Goal: Task Accomplishment & Management: Use online tool/utility

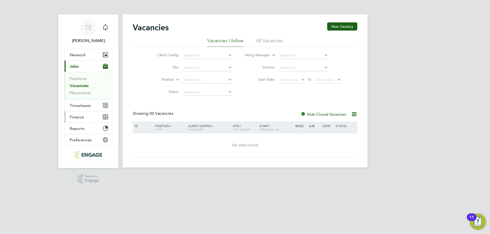
click at [73, 118] on span "Finance" at bounding box center [77, 117] width 14 height 5
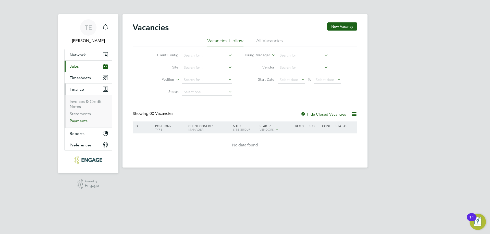
click at [73, 122] on link "Payments" at bounding box center [79, 121] width 18 height 5
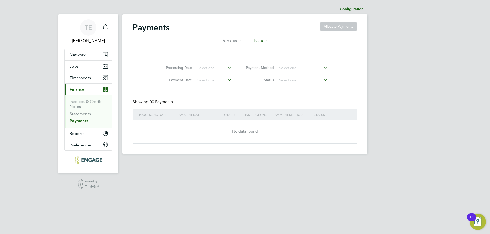
click at [231, 40] on li "Received" at bounding box center [231, 42] width 19 height 9
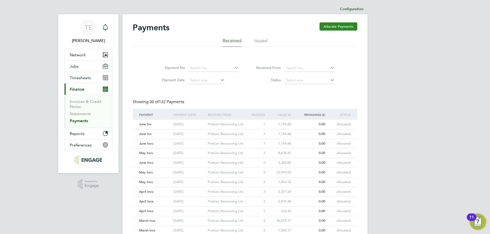
click at [326, 27] on button "Allocate Payments" at bounding box center [338, 26] width 38 height 8
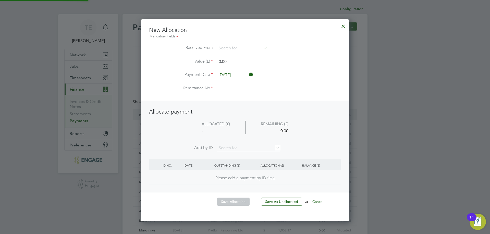
scroll to position [203, 208]
click at [231, 47] on input at bounding box center [242, 49] width 50 height 8
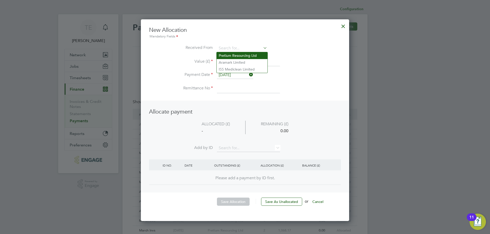
click at [229, 56] on li "Pretium Resourcing Ltd" at bounding box center [242, 55] width 51 height 7
type input "Pretium Resourcing Ltd"
drag, startPoint x: 230, startPoint y: 62, endPoint x: 208, endPoint y: 60, distance: 21.5
click at [208, 60] on li "Value (£) 0.00" at bounding box center [245, 64] width 192 height 14
type input "1154.88"
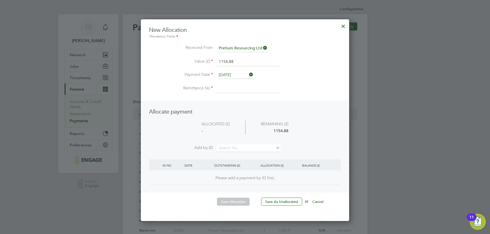
click at [248, 74] on icon at bounding box center [248, 74] width 0 height 7
click at [232, 74] on input at bounding box center [235, 75] width 36 height 8
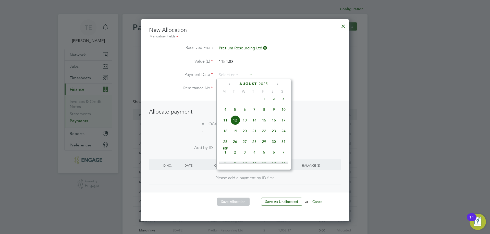
click at [226, 125] on span "11" at bounding box center [225, 121] width 10 height 10
type input "[DATE]"
click at [226, 125] on span "11" at bounding box center [225, 121] width 10 height 10
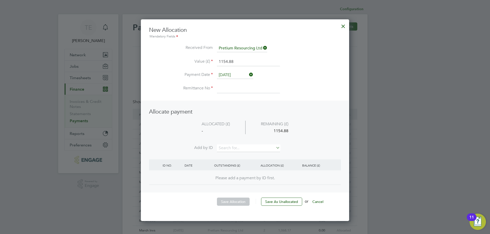
click at [219, 85] on input at bounding box center [248, 88] width 63 height 9
type input "July Inv"
click at [230, 150] on input at bounding box center [248, 149] width 63 height 8
type input "inv0007291"
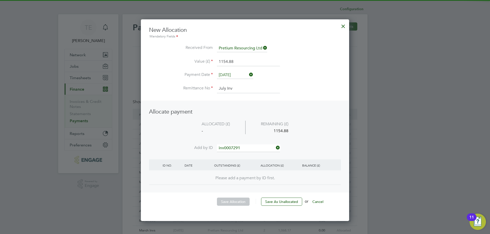
click at [231, 156] on b "INV0007291" at bounding box center [229, 156] width 20 height 4
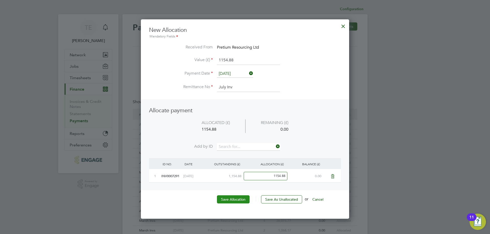
click at [235, 201] on button "Save Allocation" at bounding box center [233, 200] width 33 height 8
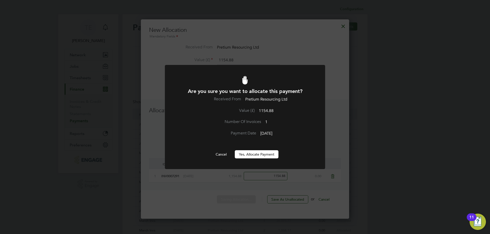
click at [255, 154] on button "Yes, Allocate Payment" at bounding box center [257, 155] width 44 height 8
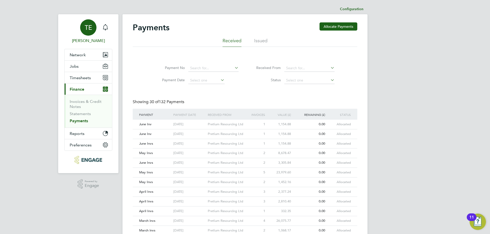
click at [90, 28] on span "TE" at bounding box center [88, 27] width 7 height 7
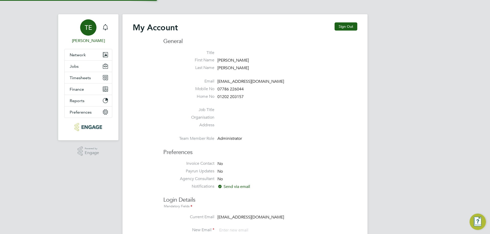
type input "[EMAIL_ADDRESS][DOMAIN_NAME]"
click at [341, 27] on button "Sign Out" at bounding box center [345, 26] width 23 height 8
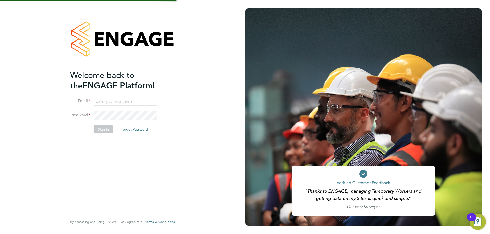
type input "[EMAIL_ADDRESS][DOMAIN_NAME]"
